Goal: Transaction & Acquisition: Obtain resource

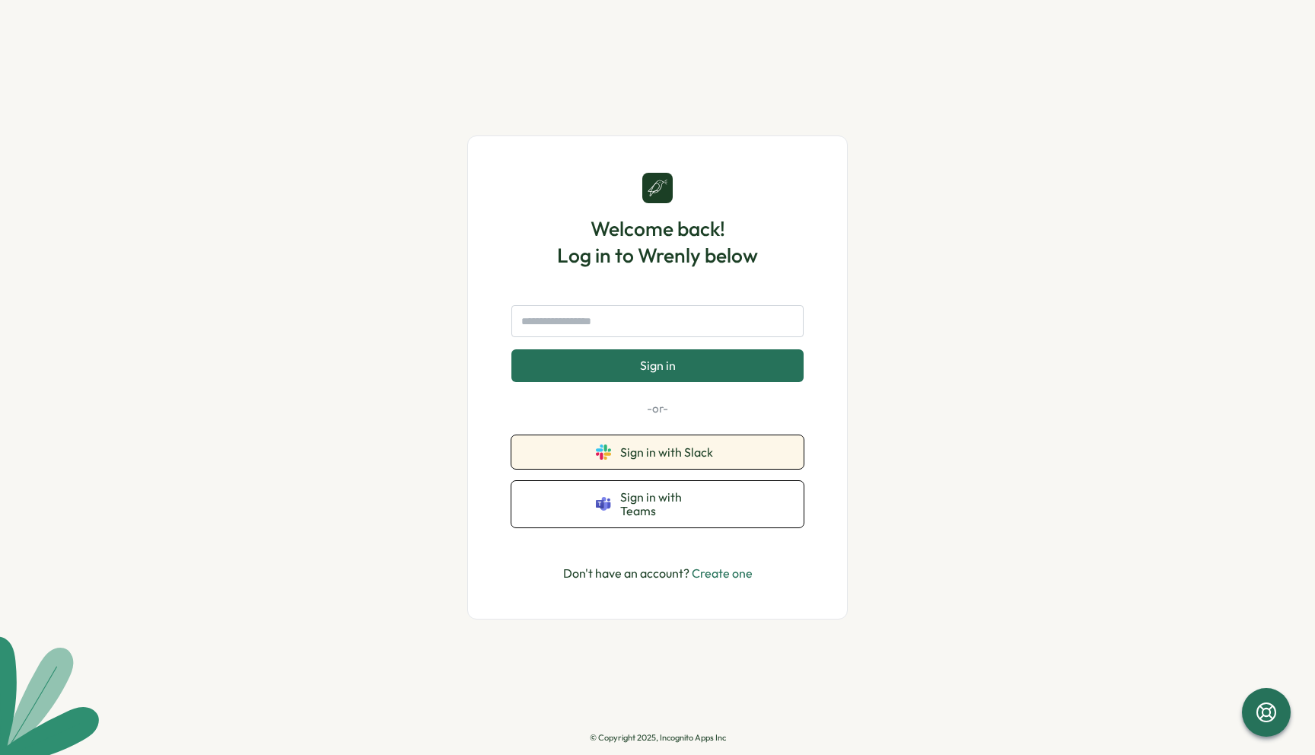
click at [588, 460] on button "Sign in with Slack" at bounding box center [657, 451] width 292 height 33
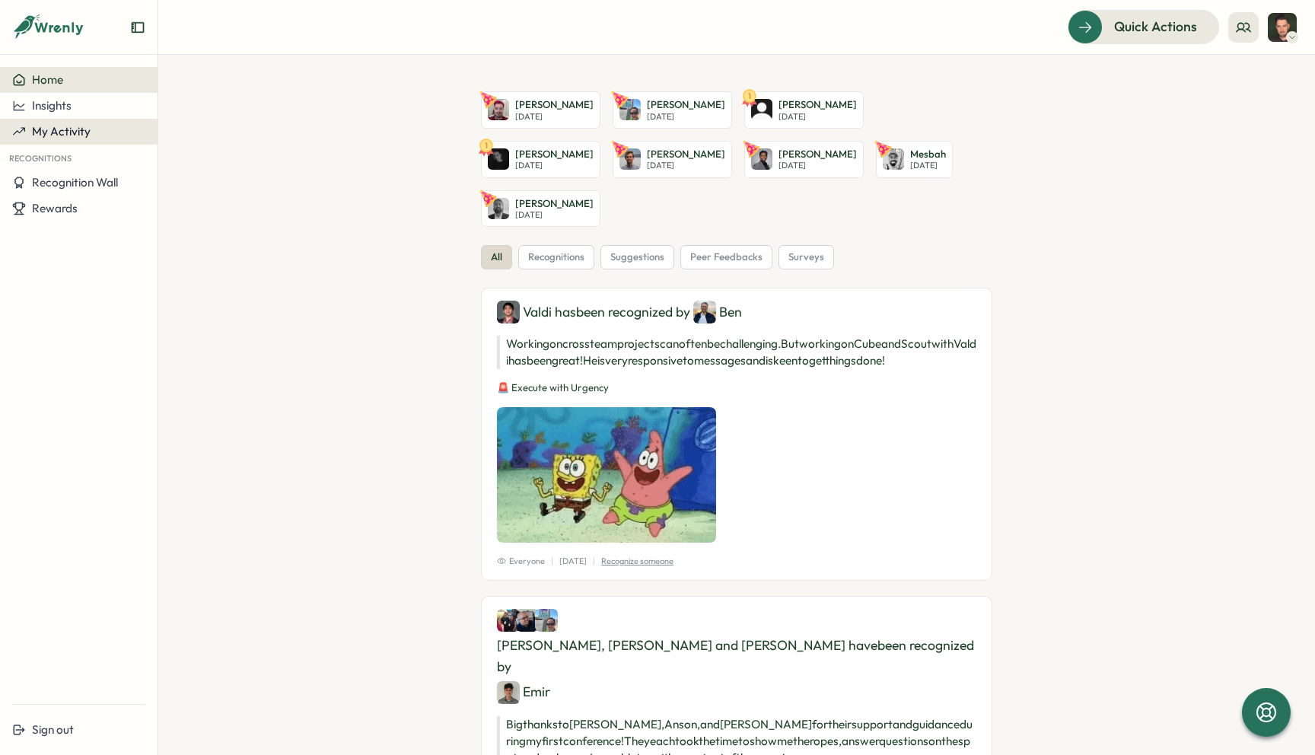
click at [51, 124] on span "My Activity" at bounding box center [61, 131] width 59 height 14
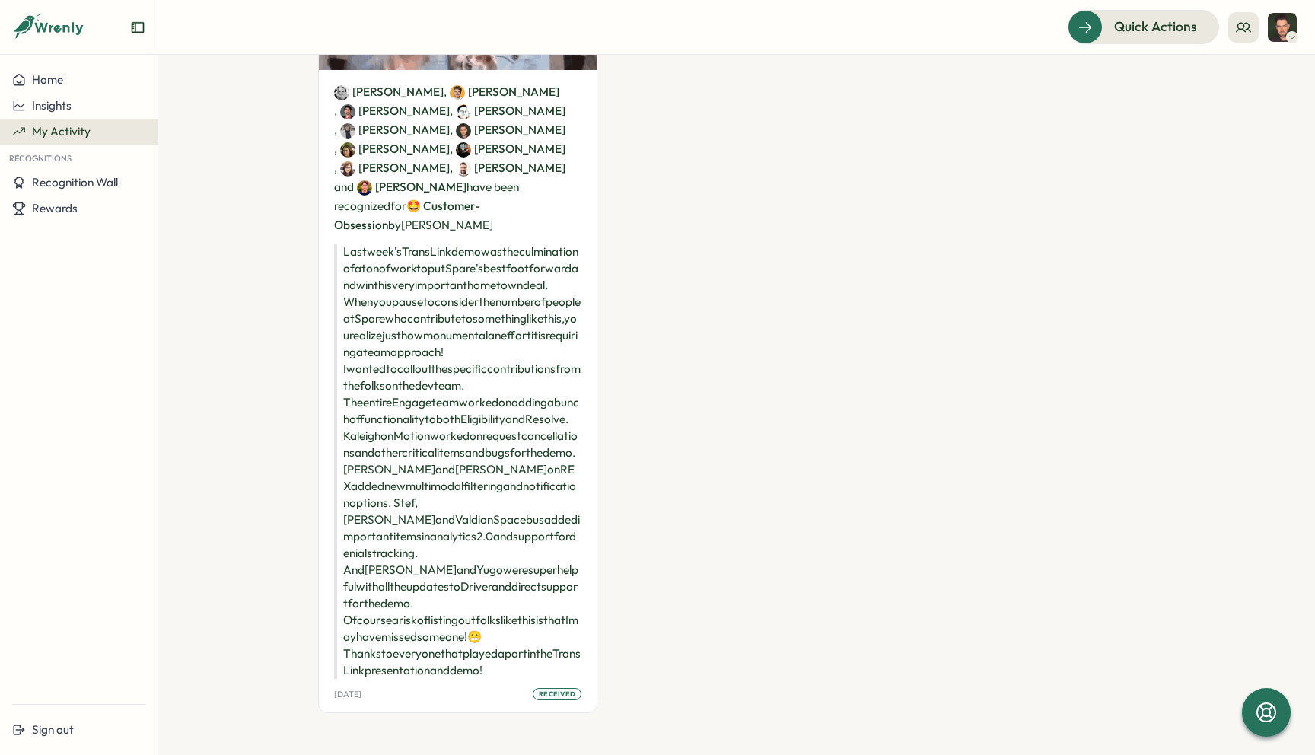
scroll to position [417, 0]
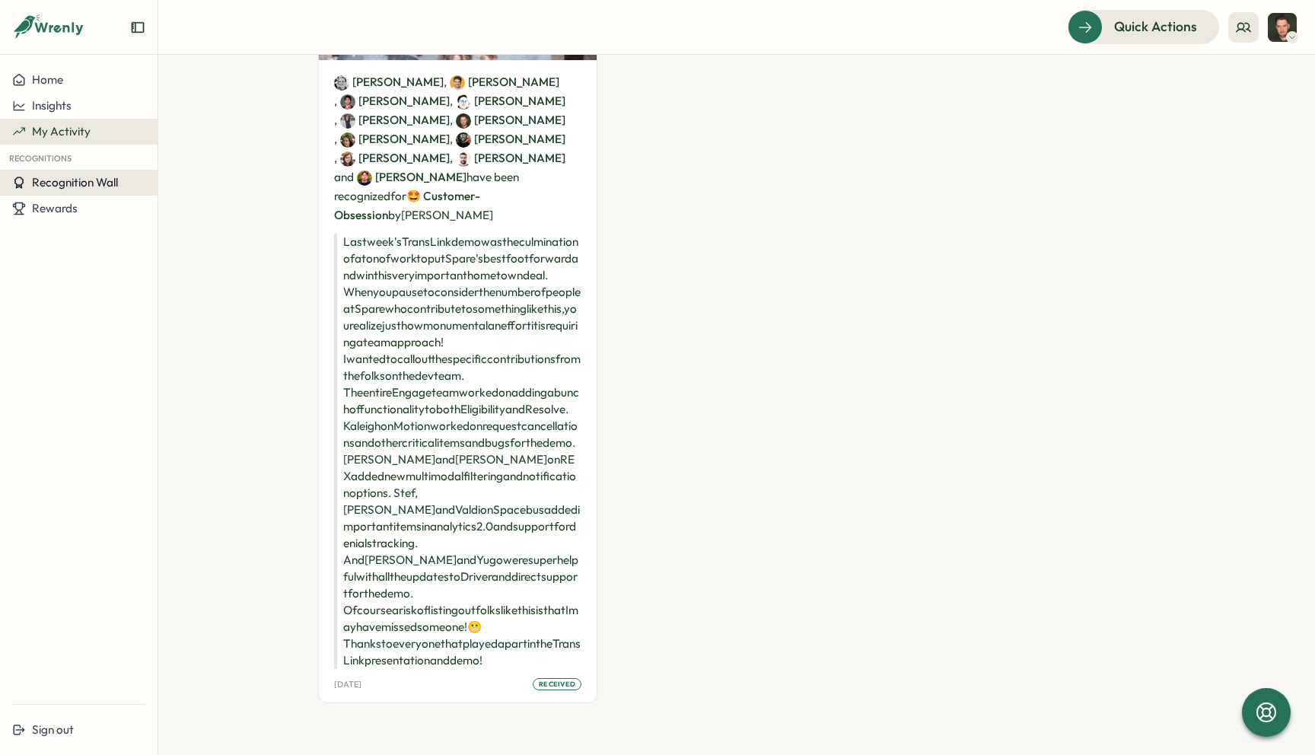
click at [99, 190] on span "Recognition Wall" at bounding box center [75, 182] width 86 height 14
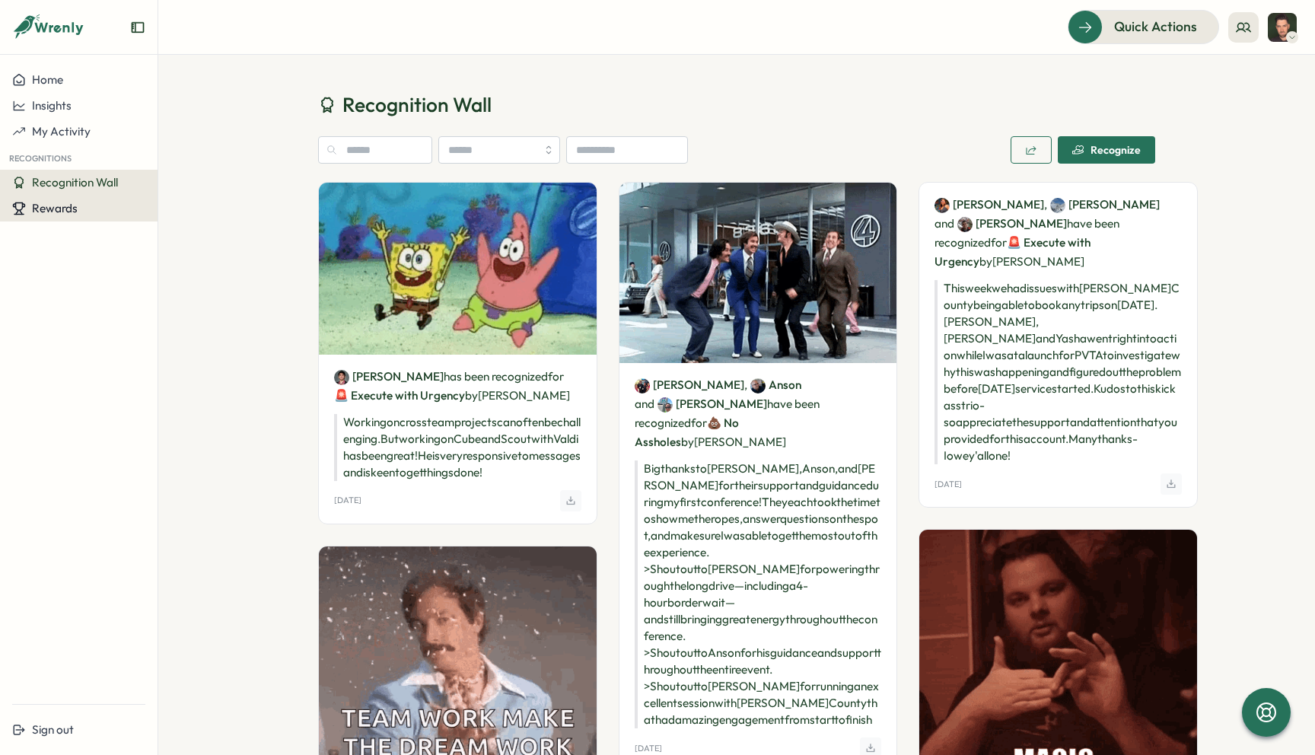
click at [91, 205] on div "Rewards" at bounding box center [78, 209] width 133 height 14
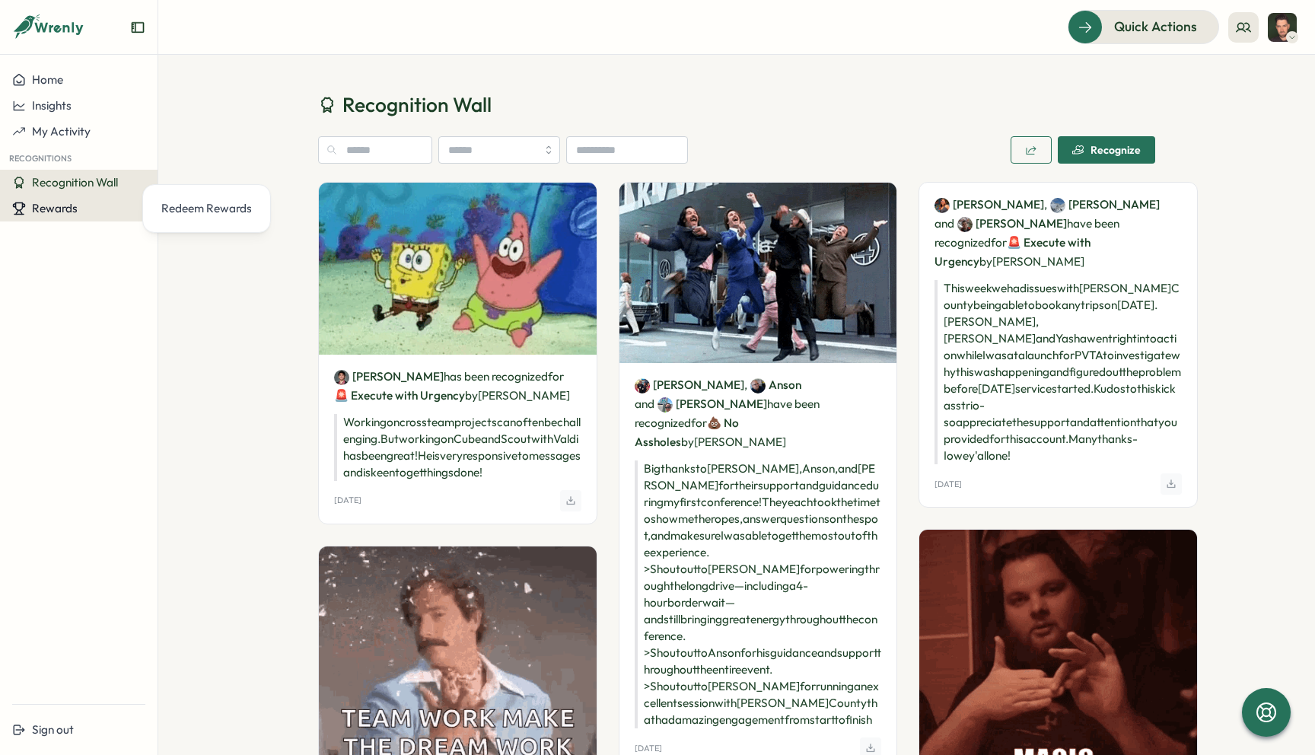
click at [63, 221] on button "Rewards" at bounding box center [79, 209] width 158 height 26
click at [64, 215] on span "Rewards" at bounding box center [55, 208] width 46 height 14
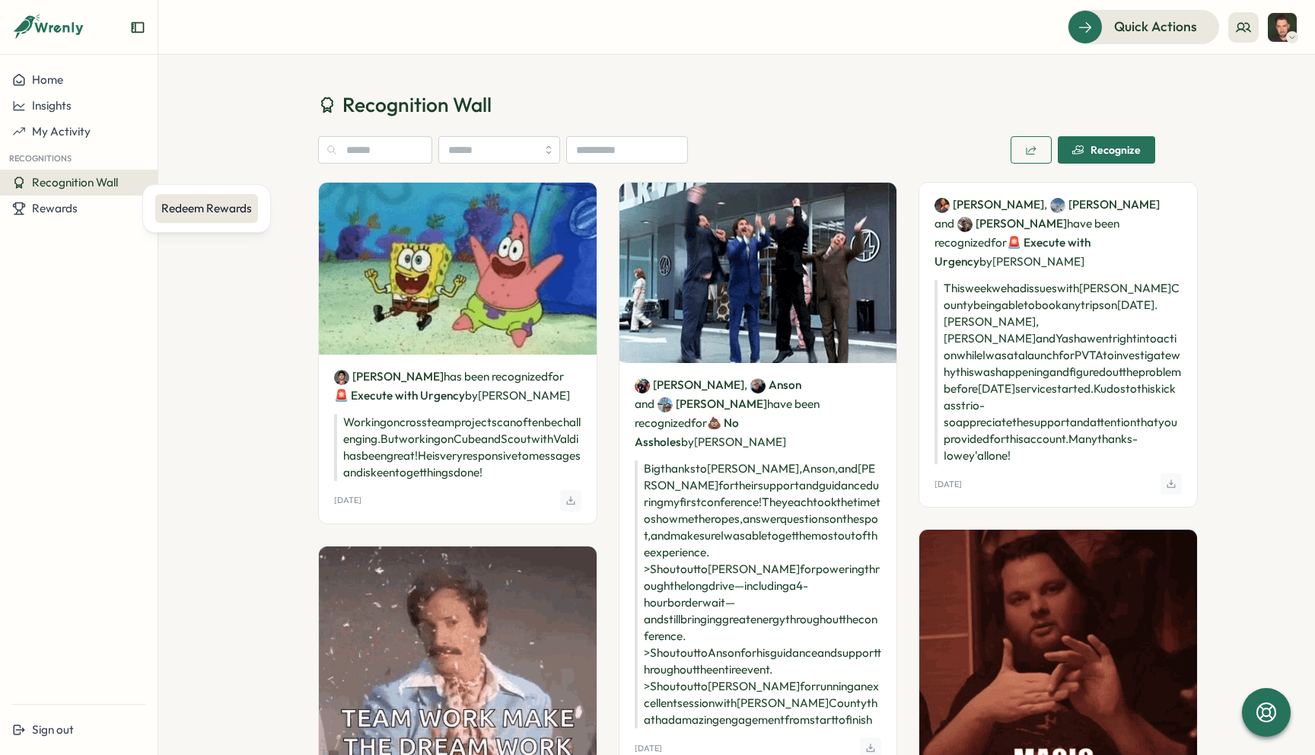
click at [209, 199] on div "Redeem Rewards" at bounding box center [206, 208] width 103 height 29
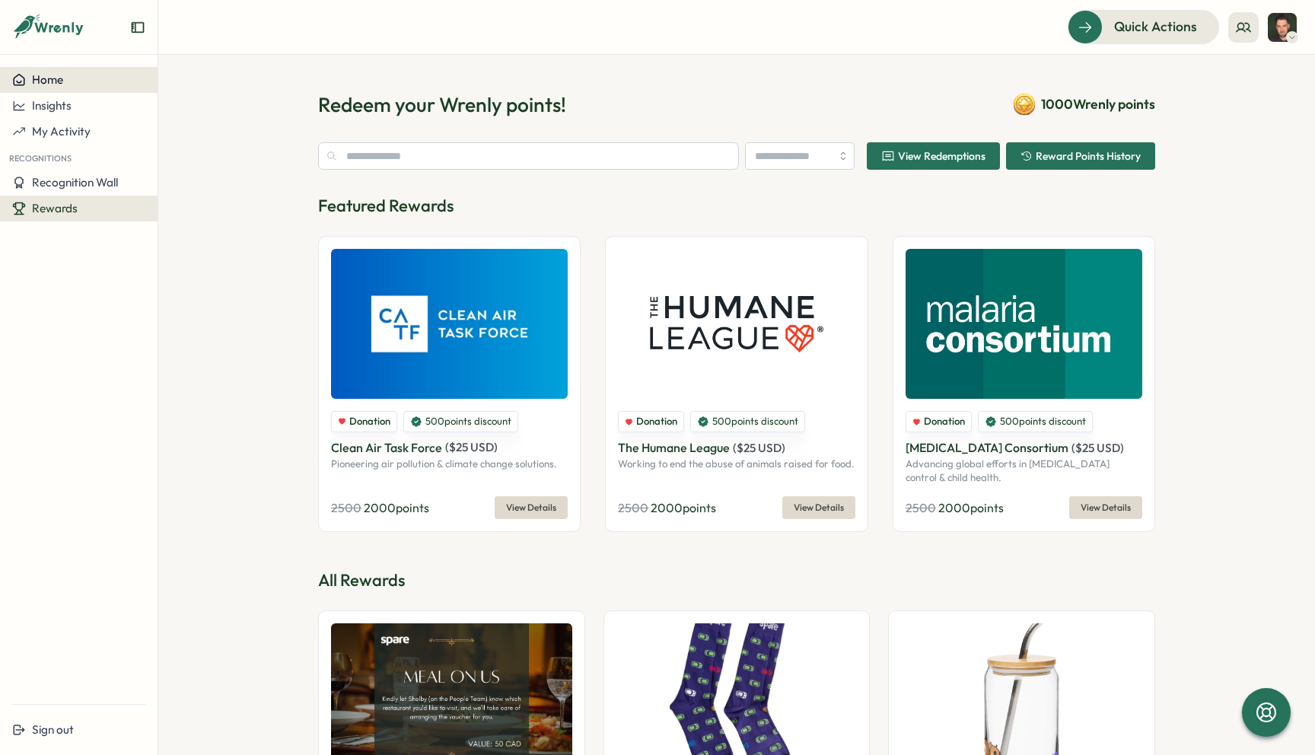
click at [59, 78] on span "Home" at bounding box center [47, 79] width 31 height 14
